Goal: Information Seeking & Learning: Learn about a topic

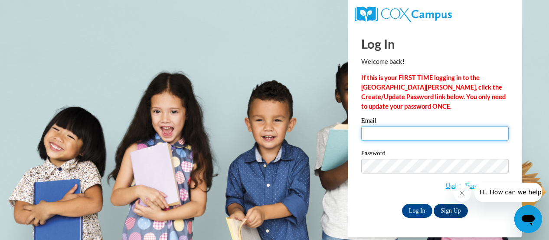
click at [403, 138] on input "Email" at bounding box center [436, 133] width 148 height 15
type input "n"
type input "nucian.butler@a[sk12.org"
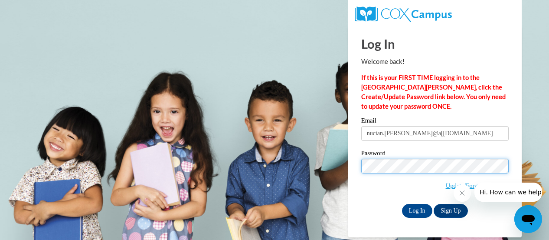
click at [402, 204] on input "Log In" at bounding box center [417, 211] width 30 height 14
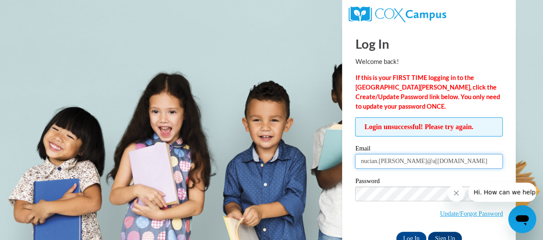
click at [408, 161] on input "nucian.[PERSON_NAME]@a[[DOMAIN_NAME]" at bounding box center [429, 161] width 148 height 15
type input "nucian.butler@apsk12.org"
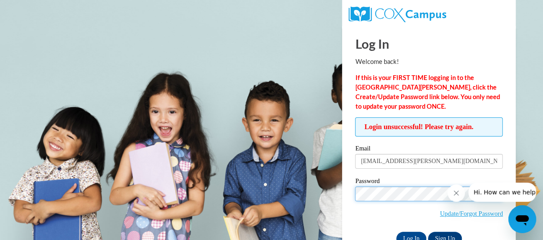
click at [396, 231] on input "Log In" at bounding box center [411, 238] width 30 height 14
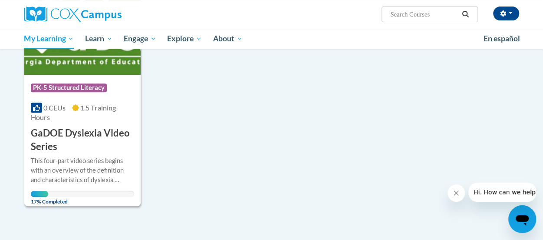
scroll to position [174, 0]
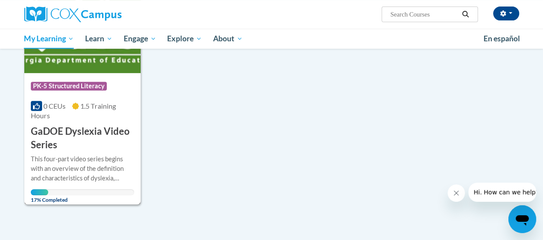
click at [68, 121] on div "Course Category: PK-5 Structured Literacy 0 CEUs 1.5 Training Hours COURSE GaDO…" at bounding box center [82, 112] width 116 height 79
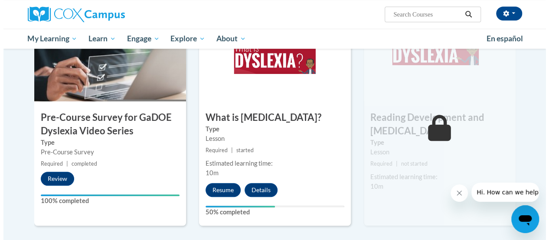
scroll to position [243, 0]
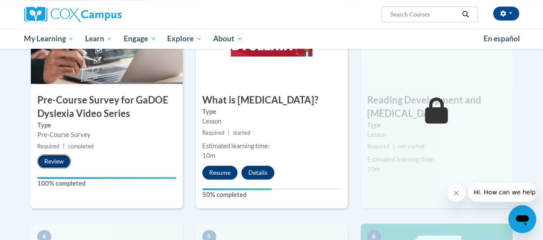
click at [53, 161] on button "Review" at bounding box center [53, 161] width 33 height 14
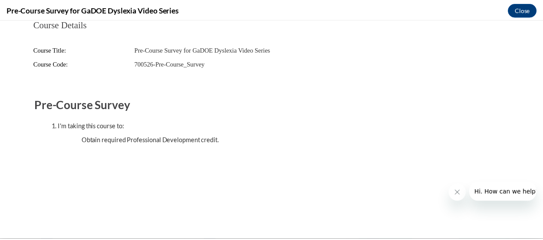
scroll to position [0, 0]
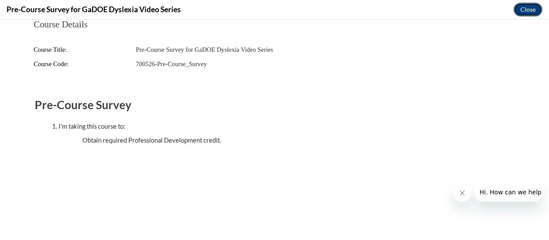
click at [530, 10] on button "Close" at bounding box center [528, 10] width 29 height 14
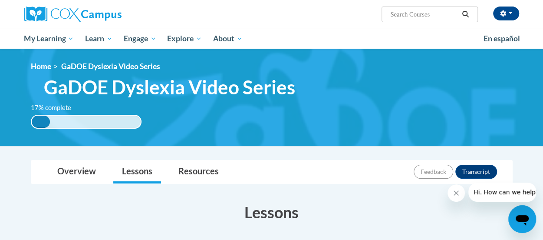
click at [64, 122] on div "17% complete 0.001%" at bounding box center [86, 122] width 111 height 14
click at [43, 121] on div "17% complete" at bounding box center [41, 121] width 19 height 12
click at [138, 170] on link "Lessons" at bounding box center [137, 171] width 48 height 23
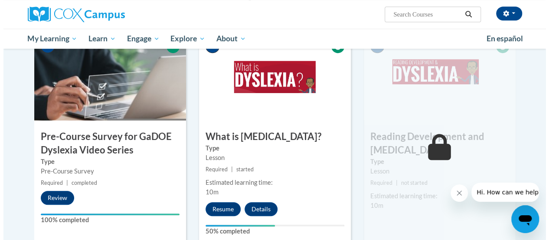
scroll to position [208, 0]
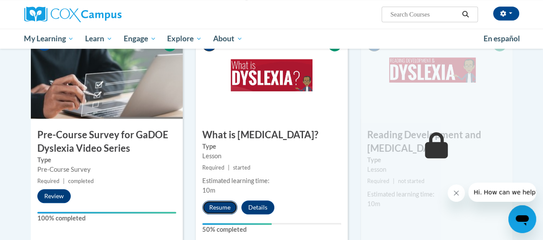
click at [223, 203] on button "Resume" at bounding box center [219, 207] width 35 height 14
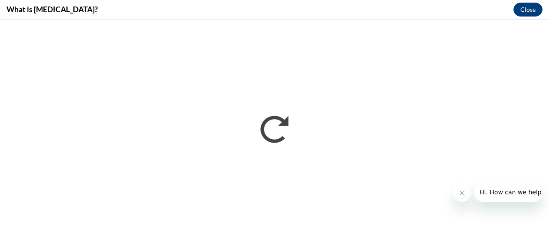
scroll to position [0, 0]
click at [460, 195] on icon "Close message from company" at bounding box center [462, 192] width 7 height 7
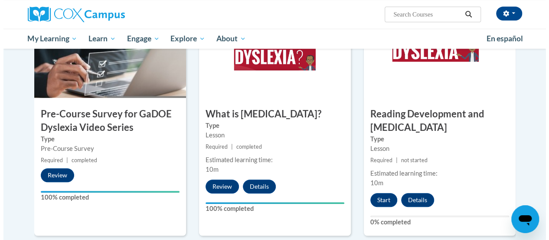
scroll to position [228, 0]
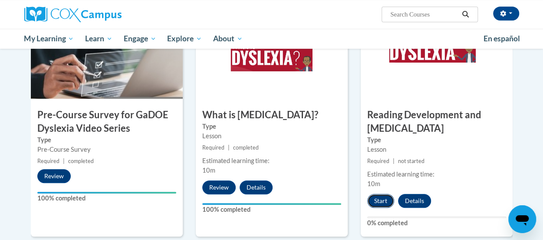
click at [383, 199] on button "Start" at bounding box center [380, 201] width 27 height 14
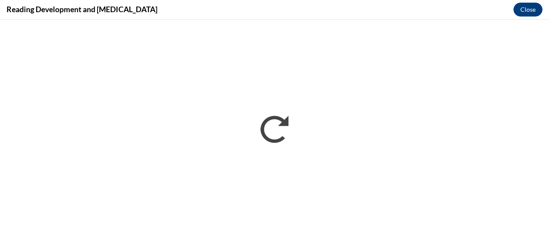
scroll to position [0, 0]
